Goal: Complete application form

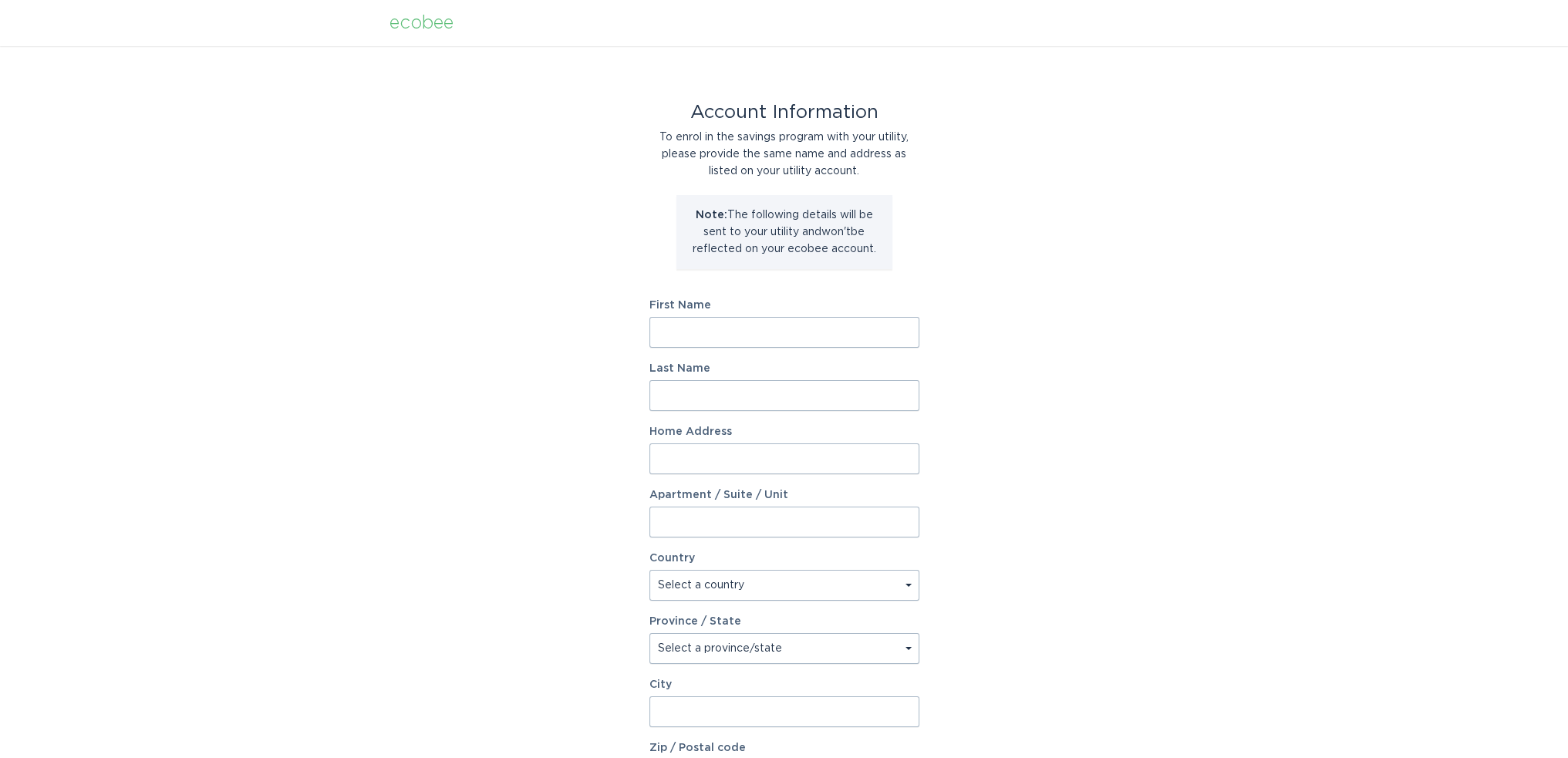
click at [657, 333] on input "First Name" at bounding box center [784, 332] width 270 height 31
type input "[PERSON_NAME]"
type input "[STREET_ADDRESS][US_STATE],"
select select "US"
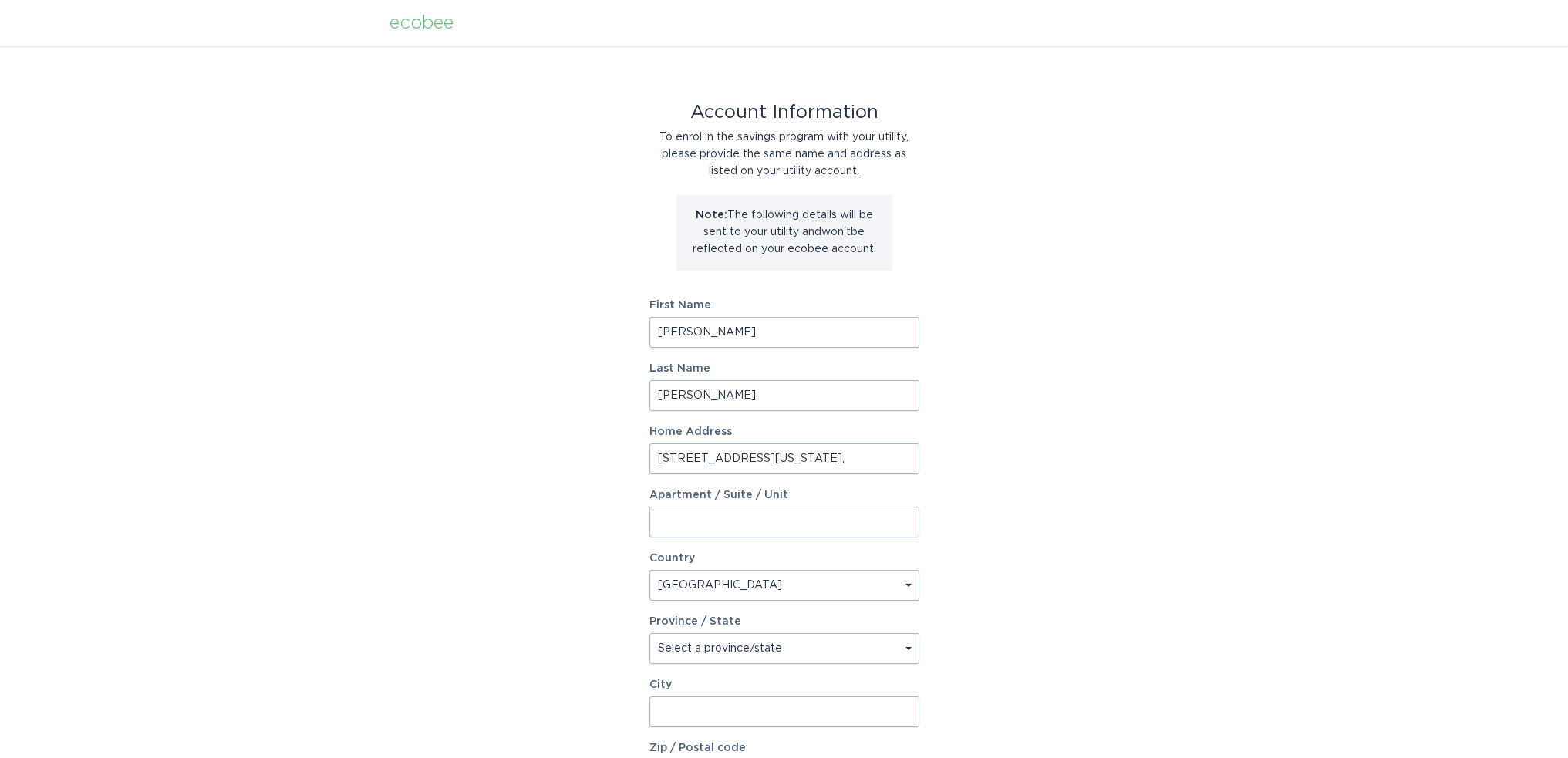
type input "Berkeley"
type input "94707"
select select "CA"
click at [782, 457] on input "[STREET_ADDRESS][US_STATE]," at bounding box center [784, 458] width 270 height 31
type input "[STREET_ADDRESS][US_STATE]"
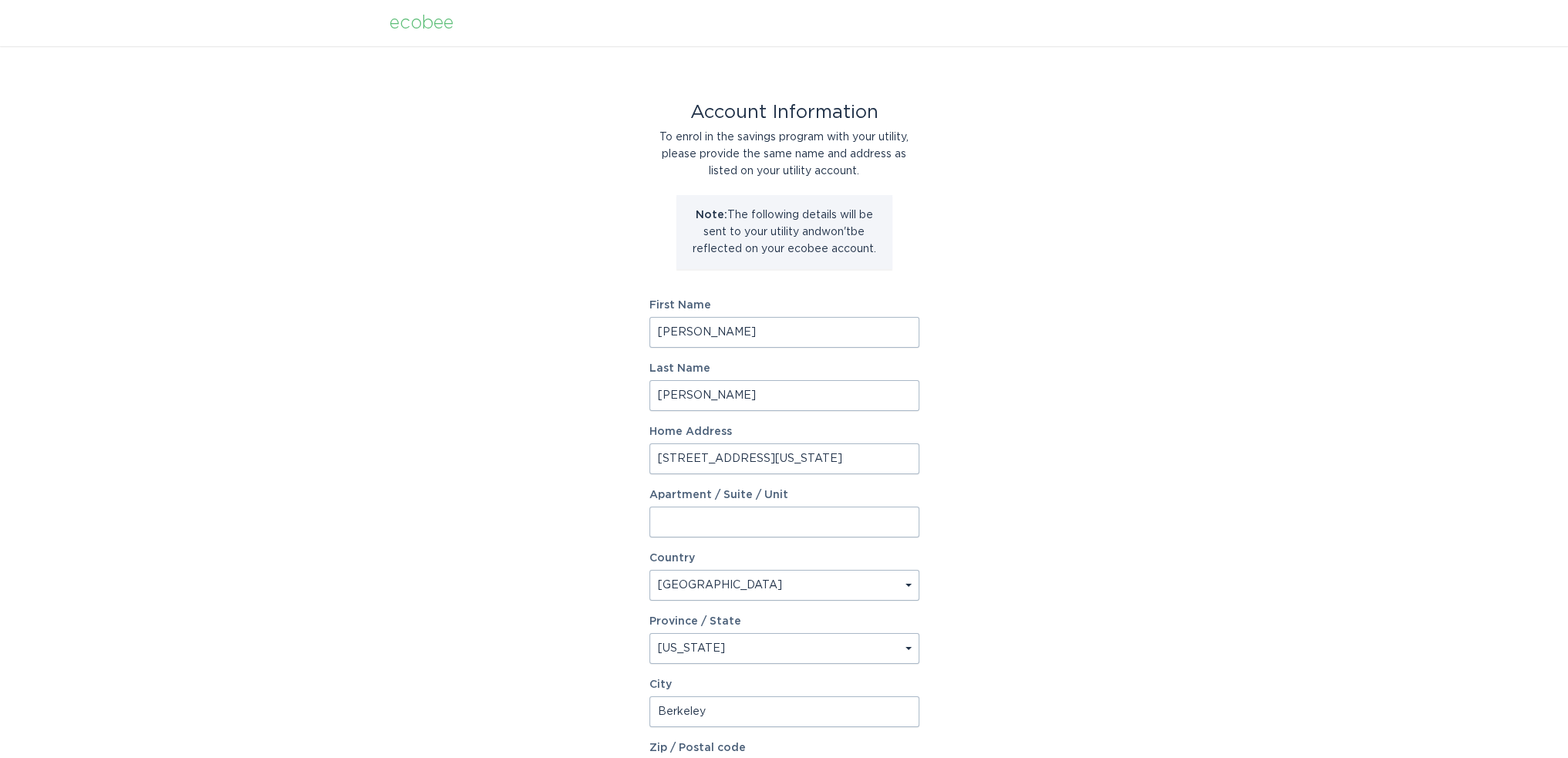
click at [601, 525] on div "Account Information To enrol in the savings program with your utility, please p…" at bounding box center [784, 472] width 1568 height 852
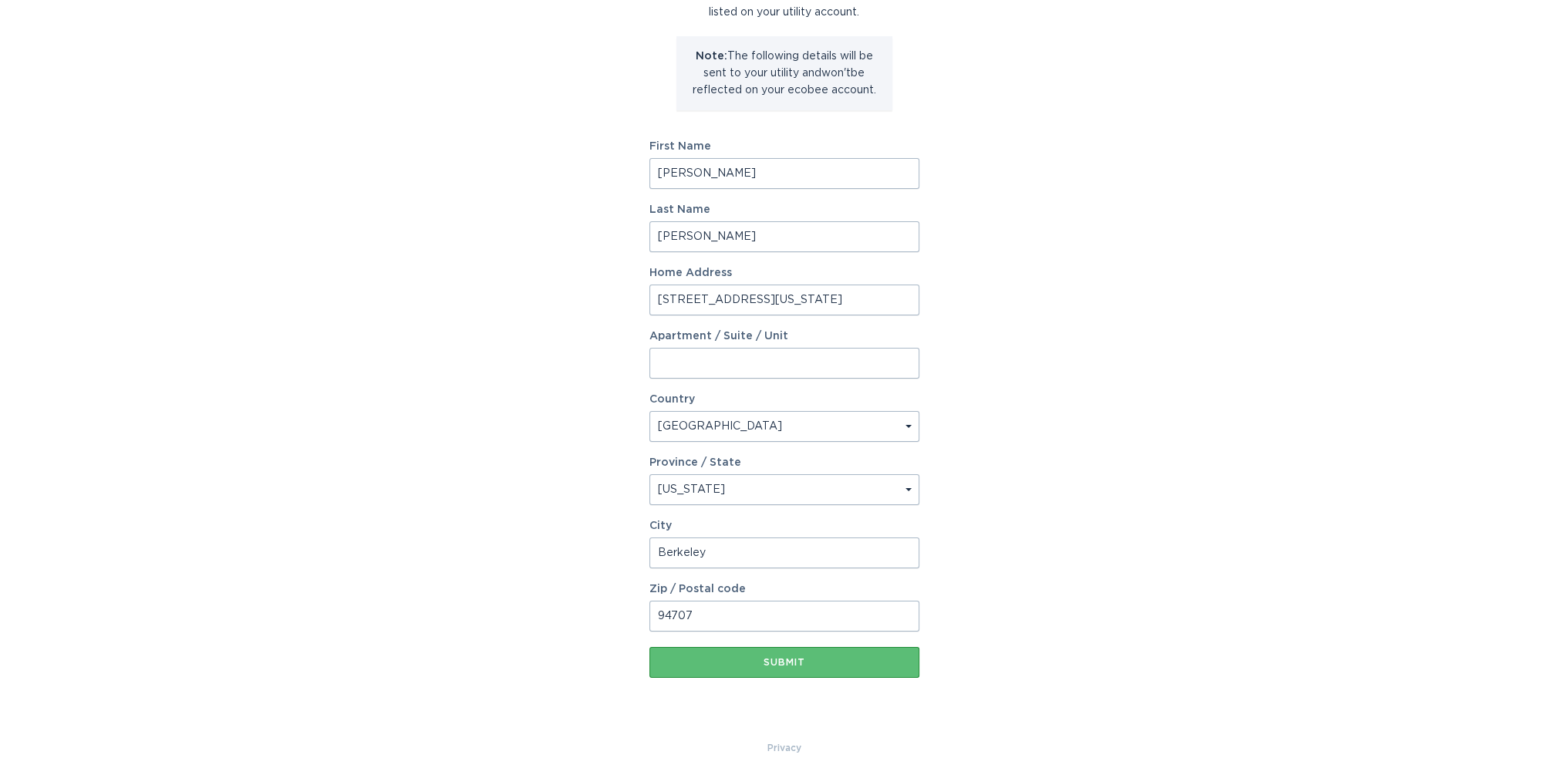
scroll to position [170, 0]
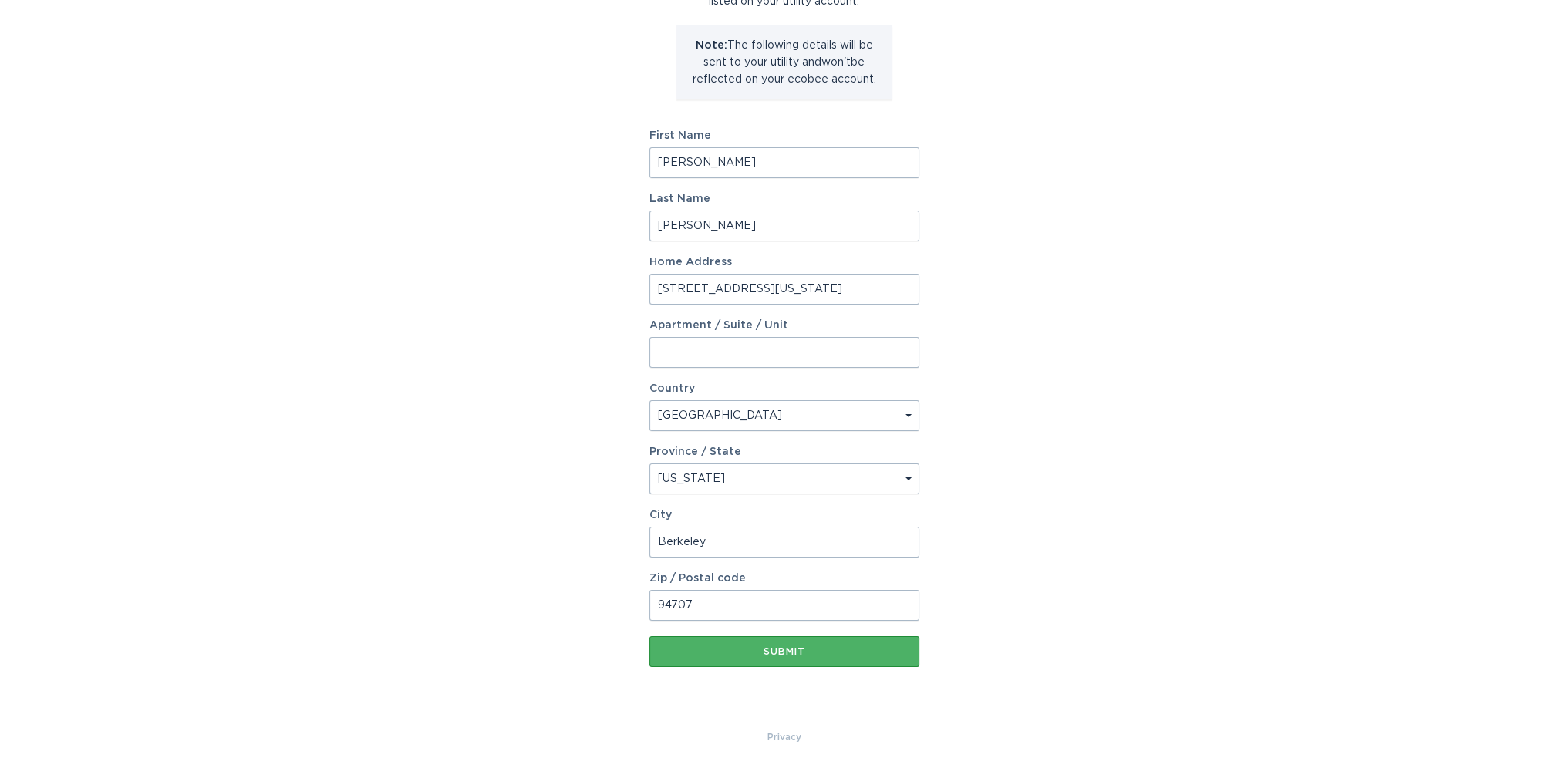
click at [734, 660] on button "Submit" at bounding box center [784, 651] width 270 height 31
